Goal: Entertainment & Leisure: Consume media (video, audio)

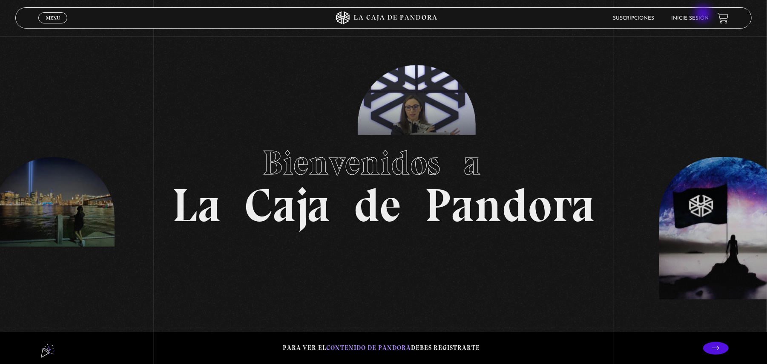
click at [704, 16] on link "Inicie sesión" at bounding box center [689, 18] width 37 height 5
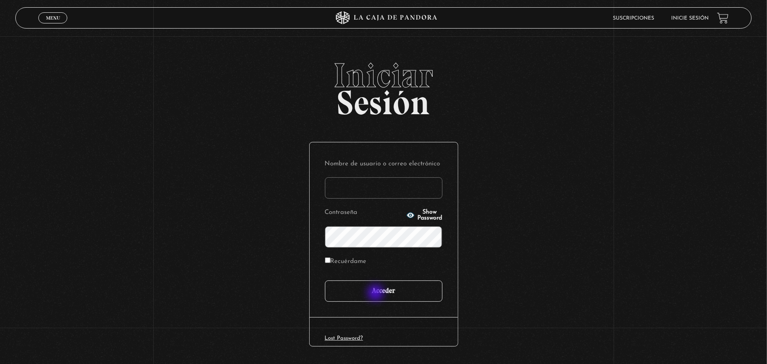
type input "tatiana9252@gmail.com"
click at [377, 294] on input "Acceder" at bounding box center [384, 290] width 118 height 21
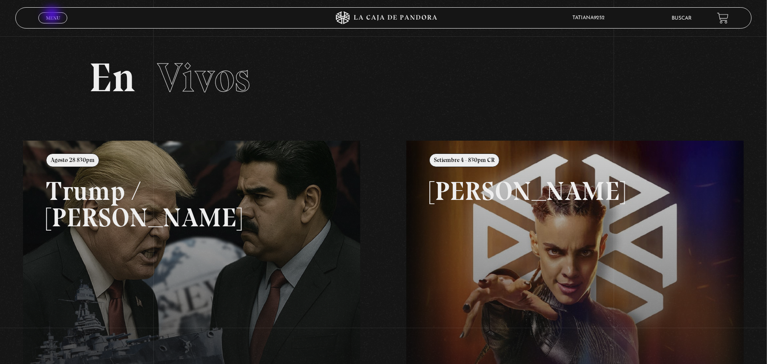
click at [53, 15] on span "Menu" at bounding box center [53, 17] width 14 height 5
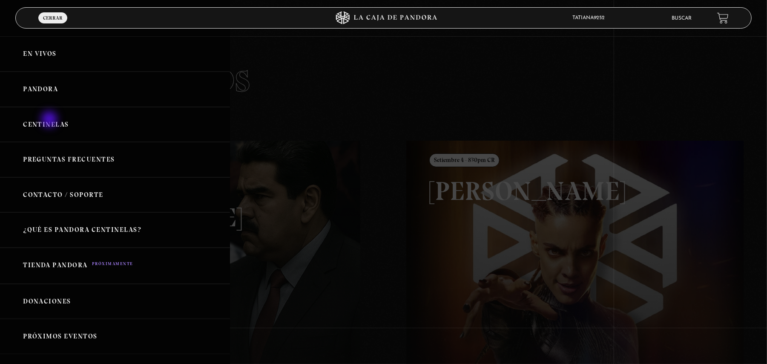
click at [50, 120] on link "Centinelas" at bounding box center [115, 124] width 230 height 35
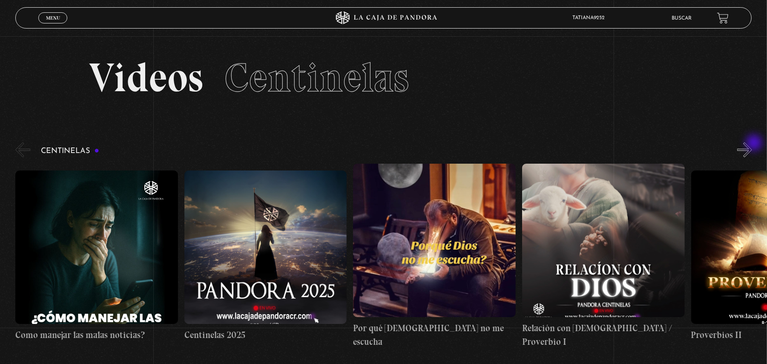
click at [752, 144] on button "»" at bounding box center [744, 149] width 15 height 15
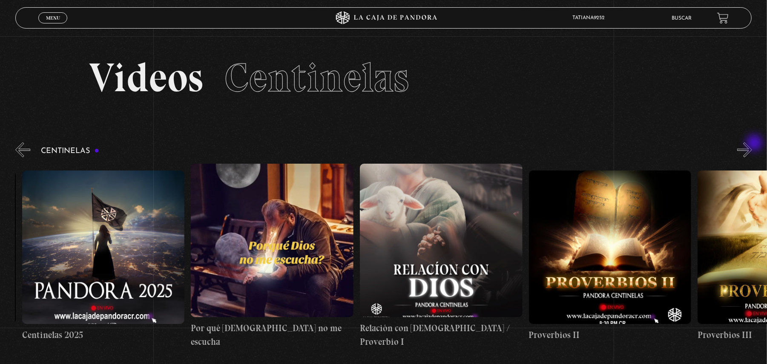
click at [752, 144] on button "»" at bounding box center [744, 149] width 15 height 15
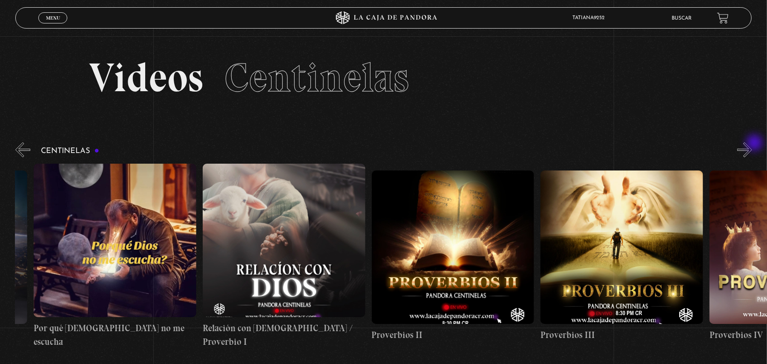
click at [752, 144] on button "»" at bounding box center [744, 149] width 15 height 15
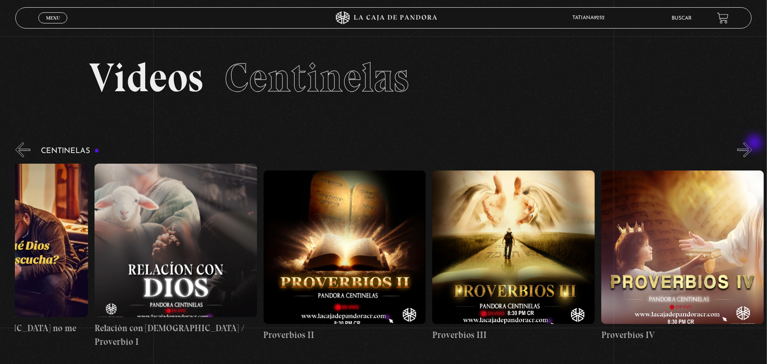
click at [752, 144] on button "»" at bounding box center [744, 149] width 15 height 15
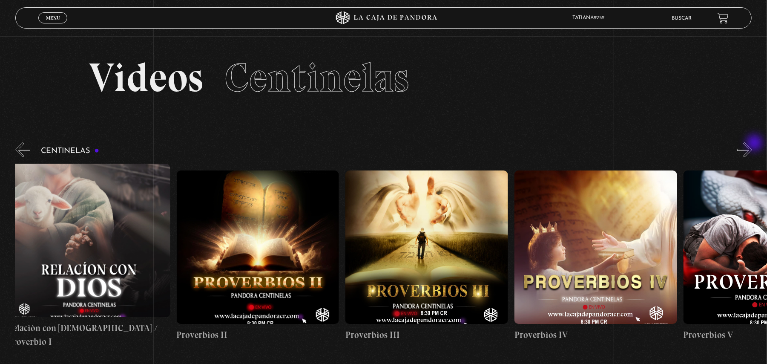
click at [752, 144] on button "»" at bounding box center [744, 149] width 15 height 15
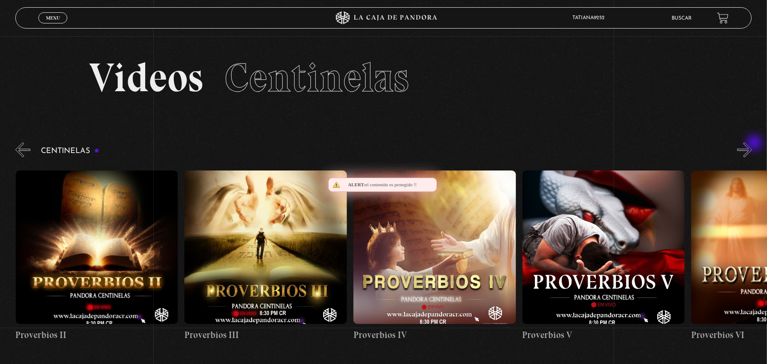
click at [752, 144] on button "»" at bounding box center [744, 149] width 15 height 15
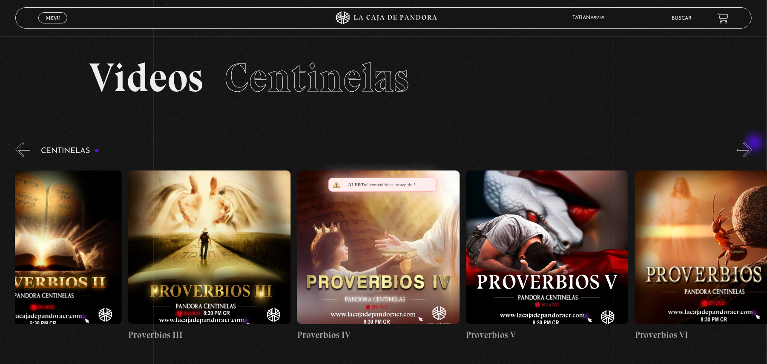
click at [752, 144] on button "»" at bounding box center [744, 149] width 15 height 15
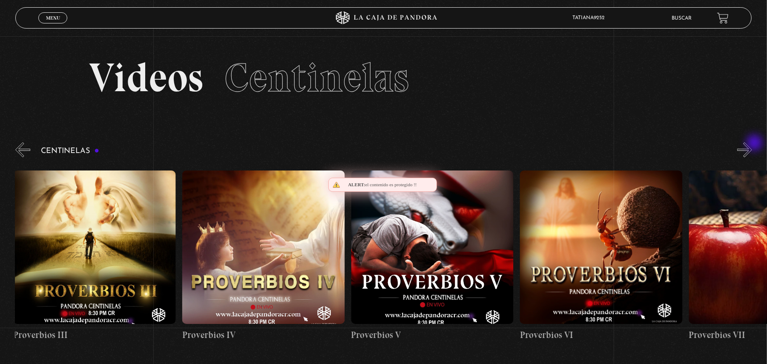
click at [752, 144] on button "»" at bounding box center [744, 149] width 15 height 15
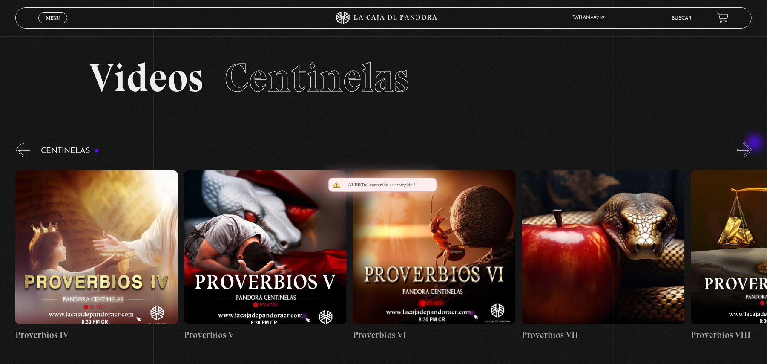
click at [752, 144] on button "»" at bounding box center [744, 149] width 15 height 15
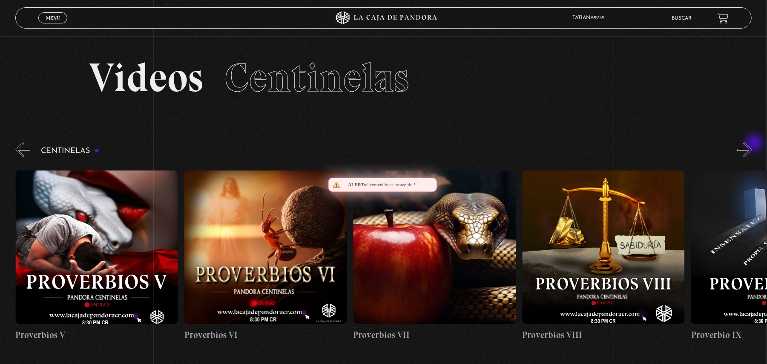
click at [752, 144] on button "»" at bounding box center [744, 149] width 15 height 15
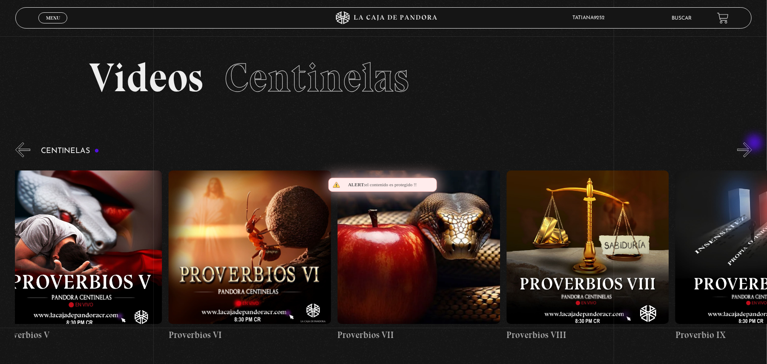
click at [752, 144] on button "»" at bounding box center [744, 149] width 15 height 15
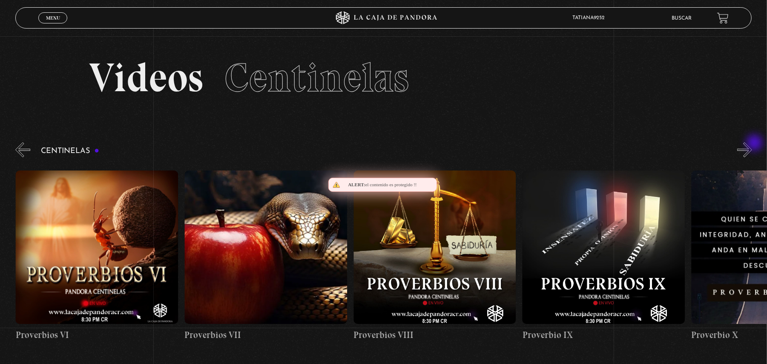
click at [752, 144] on button "»" at bounding box center [744, 149] width 15 height 15
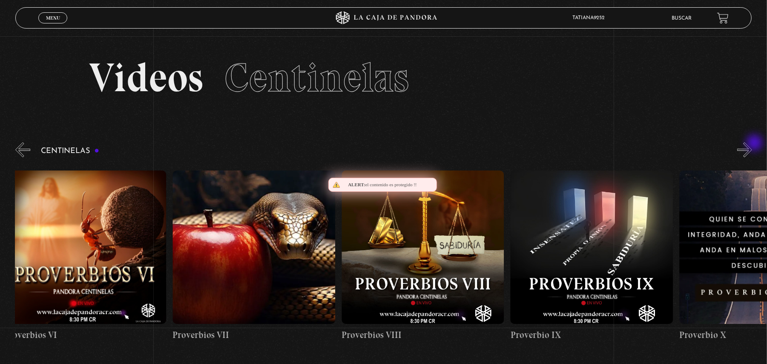
click at [752, 144] on button "»" at bounding box center [744, 149] width 15 height 15
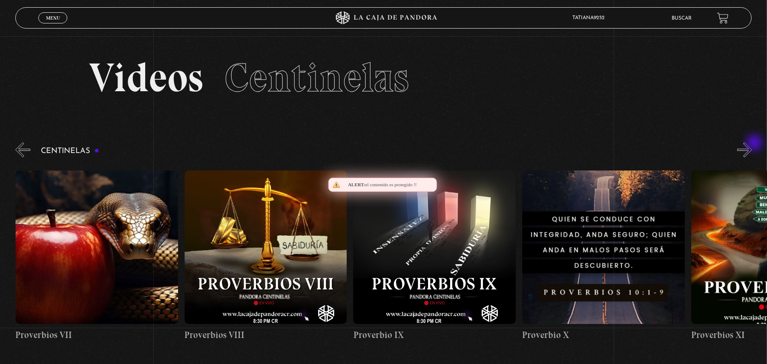
click at [752, 144] on button "»" at bounding box center [744, 149] width 15 height 15
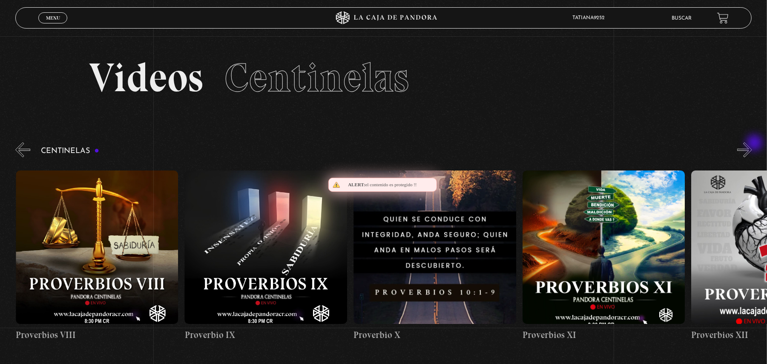
click at [752, 144] on button "»" at bounding box center [744, 149] width 15 height 15
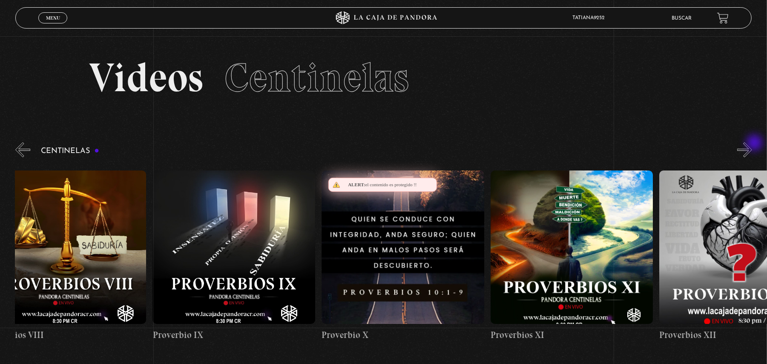
click at [752, 144] on button "»" at bounding box center [744, 149] width 15 height 15
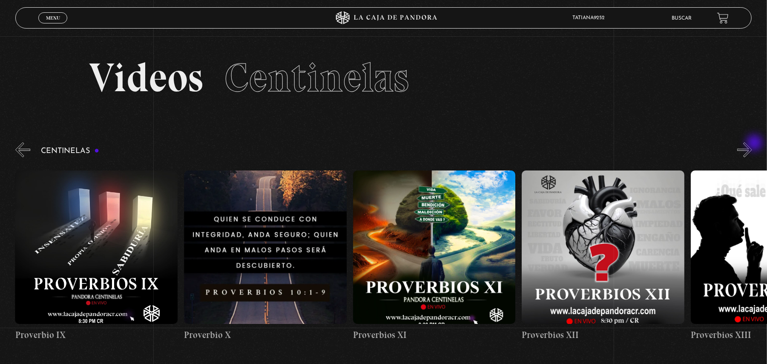
click at [752, 144] on button "»" at bounding box center [744, 149] width 15 height 15
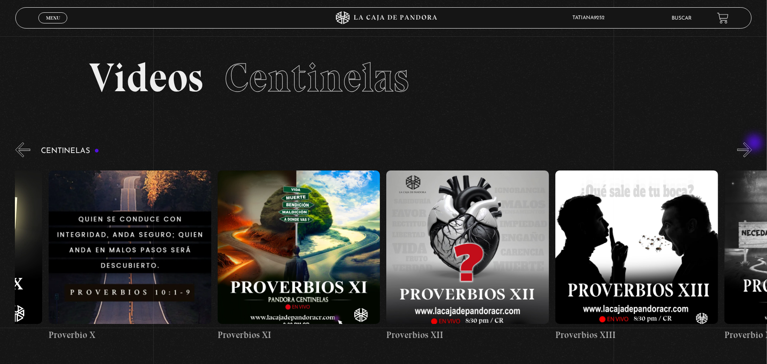
click at [752, 144] on button "»" at bounding box center [744, 149] width 15 height 15
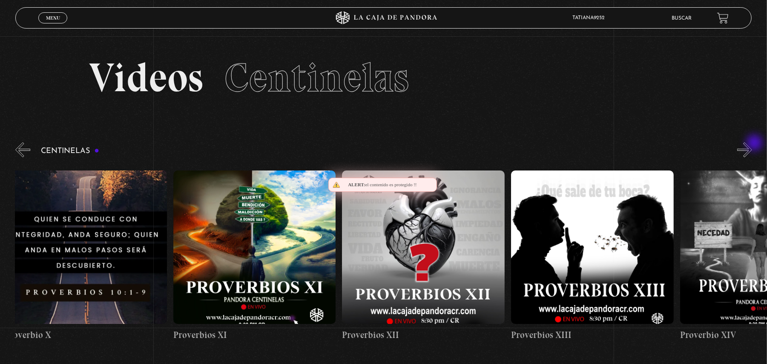
click at [752, 144] on button "»" at bounding box center [744, 149] width 15 height 15
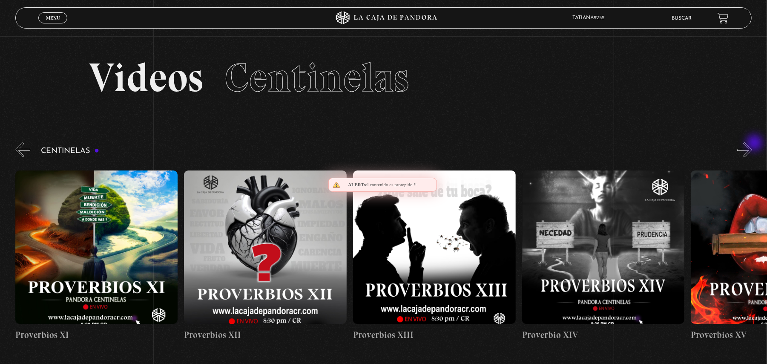
click at [752, 144] on button "»" at bounding box center [744, 149] width 15 height 15
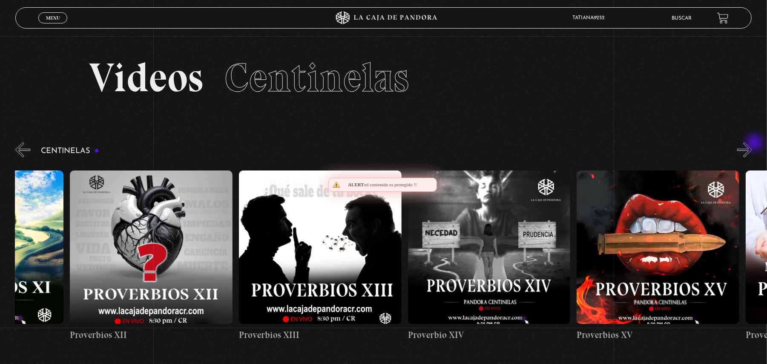
click at [752, 144] on button "»" at bounding box center [744, 149] width 15 height 15
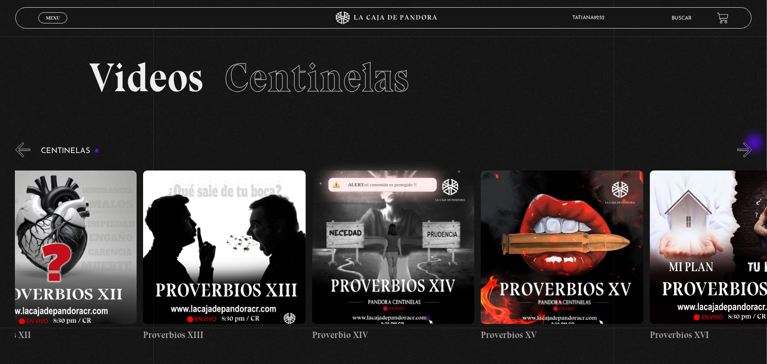
click at [752, 144] on button "»" at bounding box center [744, 149] width 15 height 15
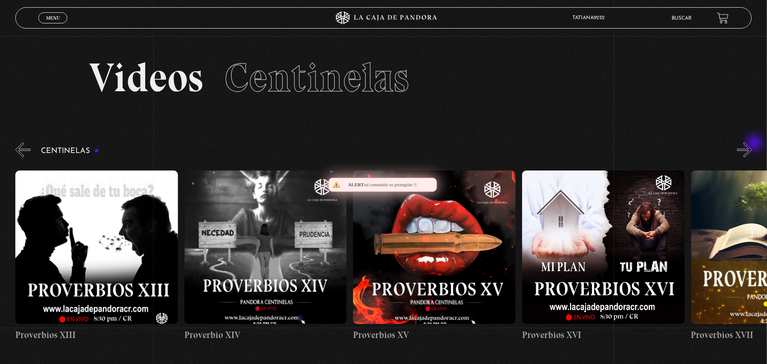
click at [752, 144] on button "»" at bounding box center [744, 149] width 15 height 15
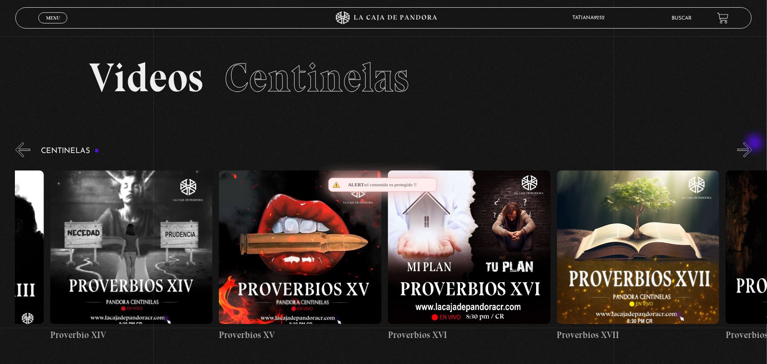
click at [752, 144] on button "»" at bounding box center [744, 149] width 15 height 15
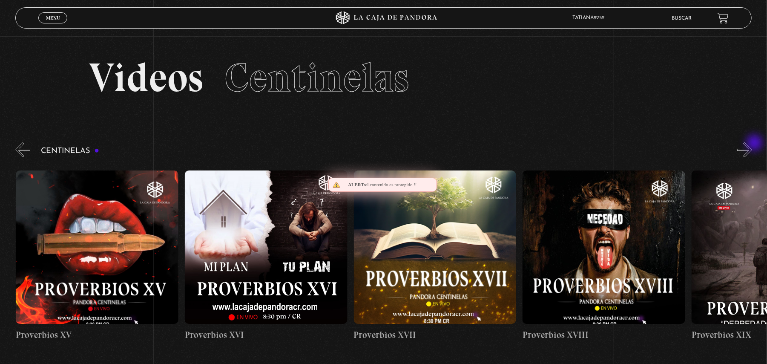
click at [752, 144] on button "»" at bounding box center [744, 149] width 15 height 15
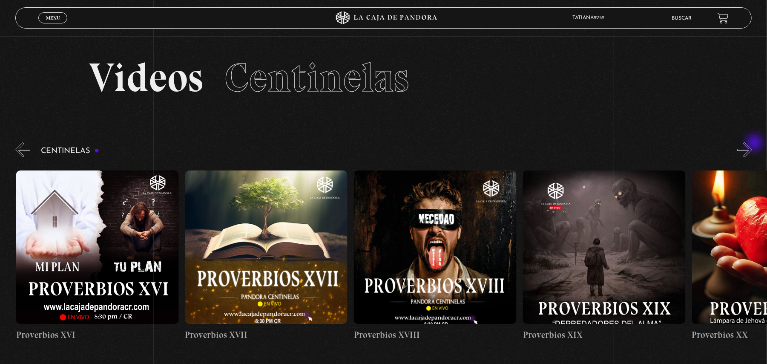
click at [752, 144] on button "»" at bounding box center [744, 149] width 15 height 15
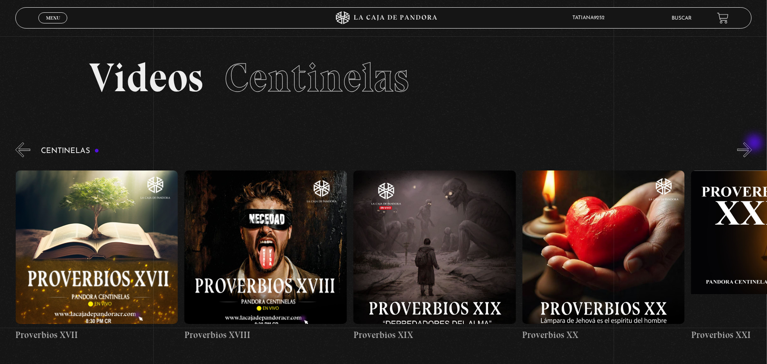
click at [752, 144] on button "»" at bounding box center [744, 149] width 15 height 15
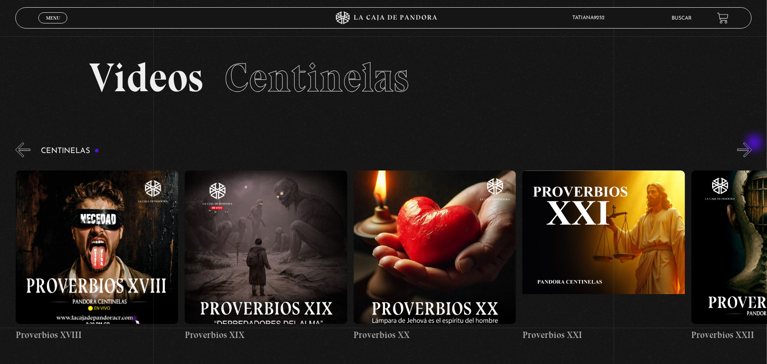
scroll to position [0, 3379]
click at [752, 144] on button "»" at bounding box center [744, 149] width 15 height 15
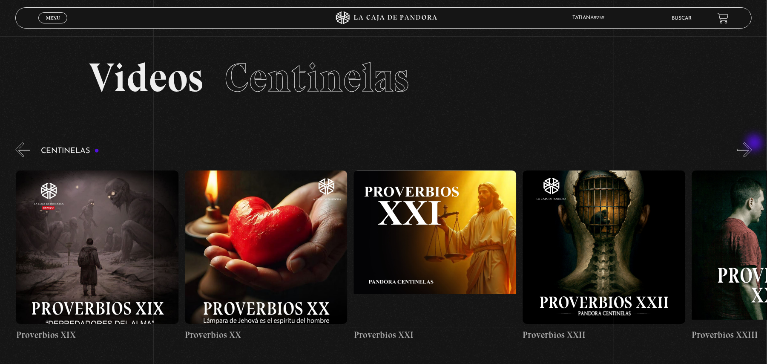
scroll to position [0, 3549]
click at [613, 229] on figure at bounding box center [603, 246] width 163 height 153
